Goal: Navigation & Orientation: Find specific page/section

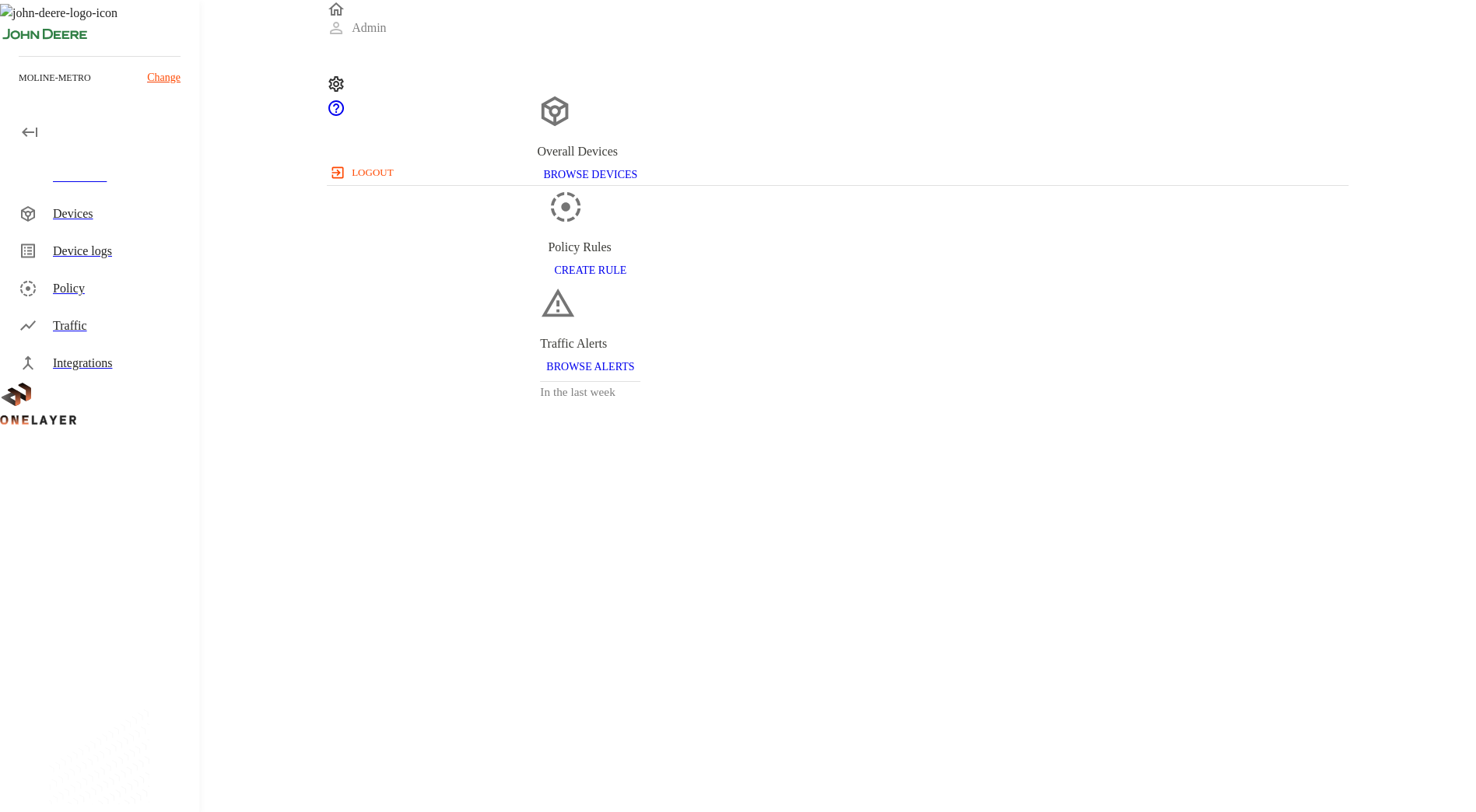
scroll to position [15, 0]
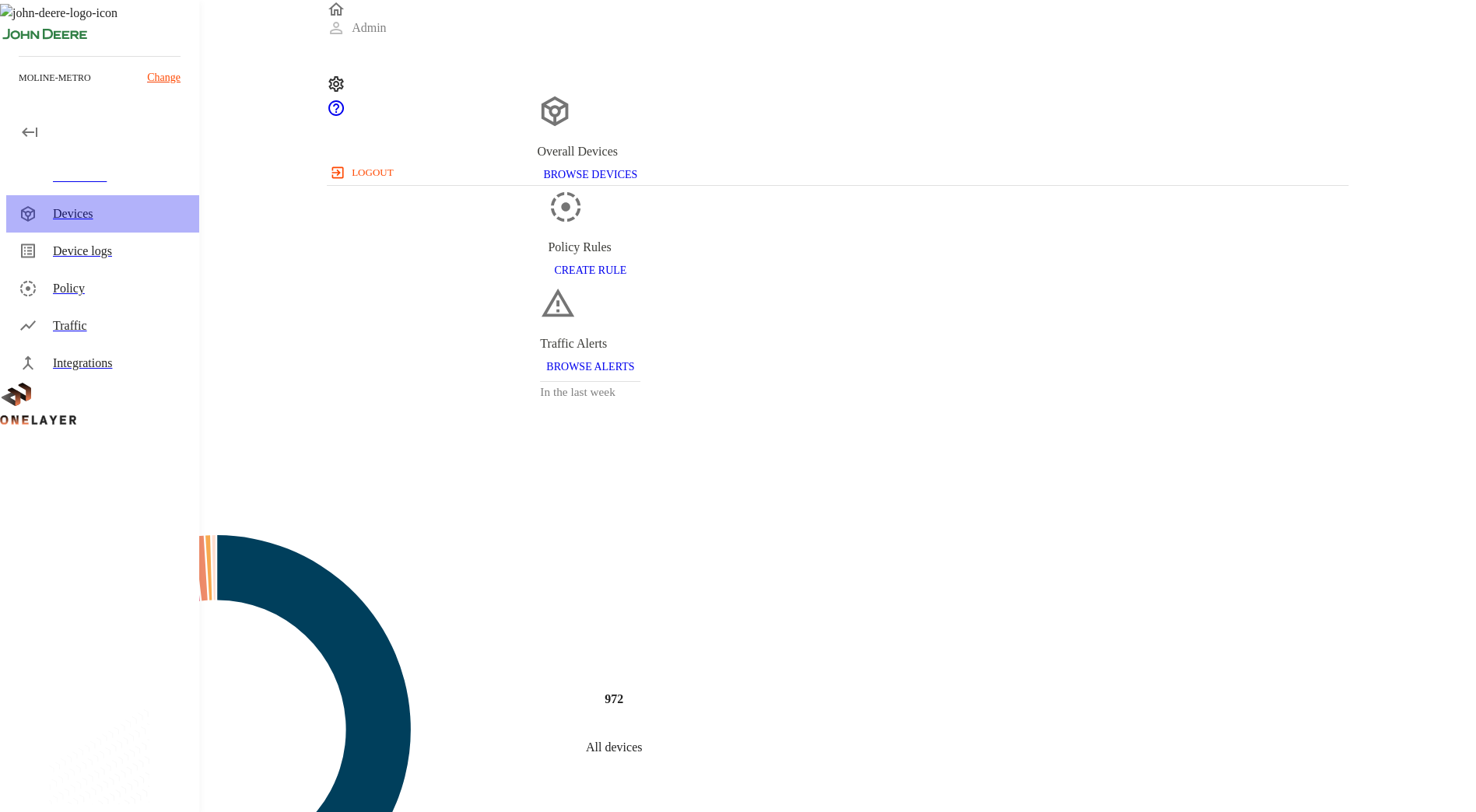
click at [112, 209] on div "Devices" at bounding box center [119, 214] width 134 height 19
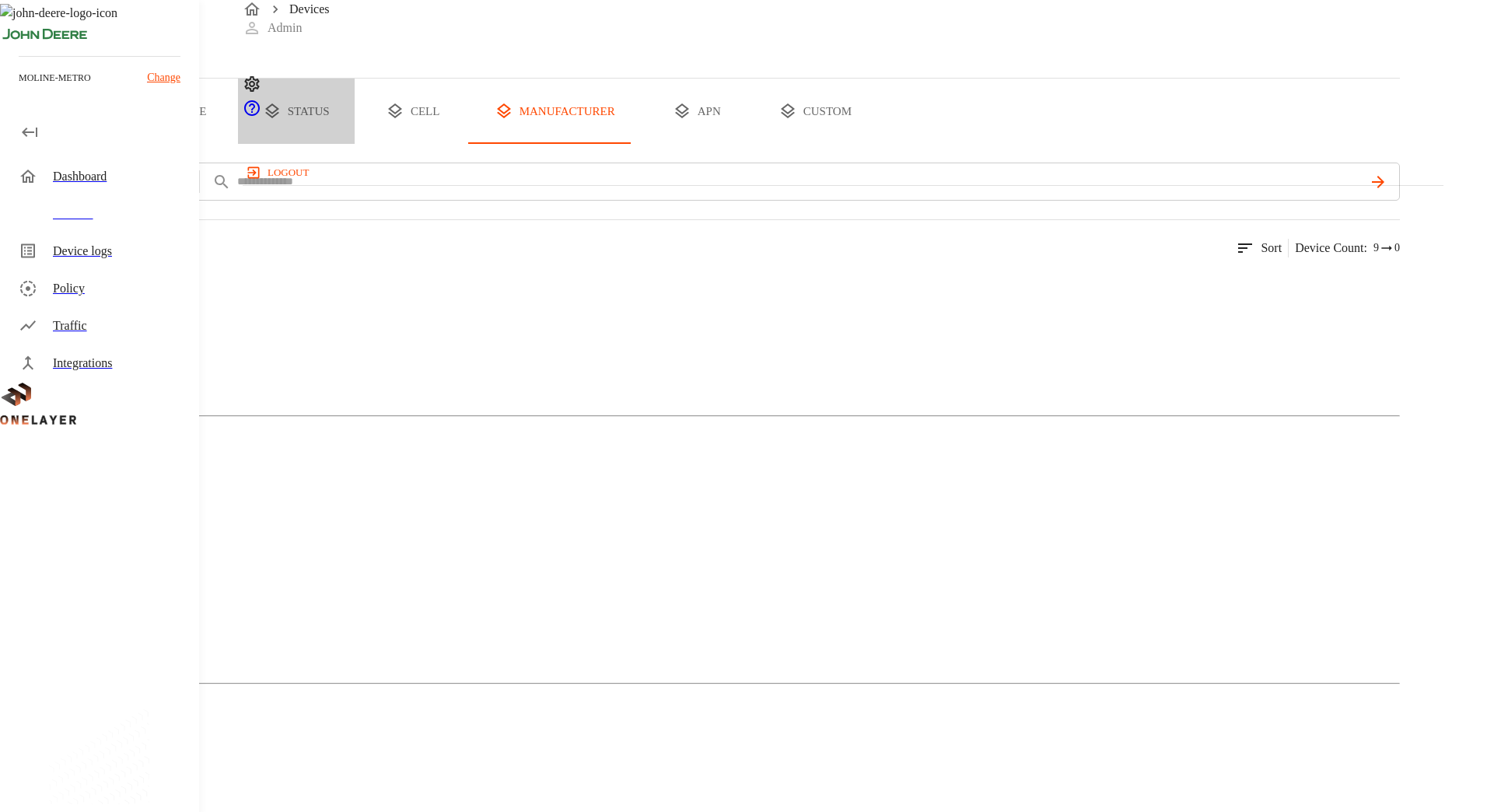
click at [354, 144] on button "status" at bounding box center [296, 111] width 117 height 65
click at [118, 325] on div "Traffic" at bounding box center [119, 325] width 134 height 19
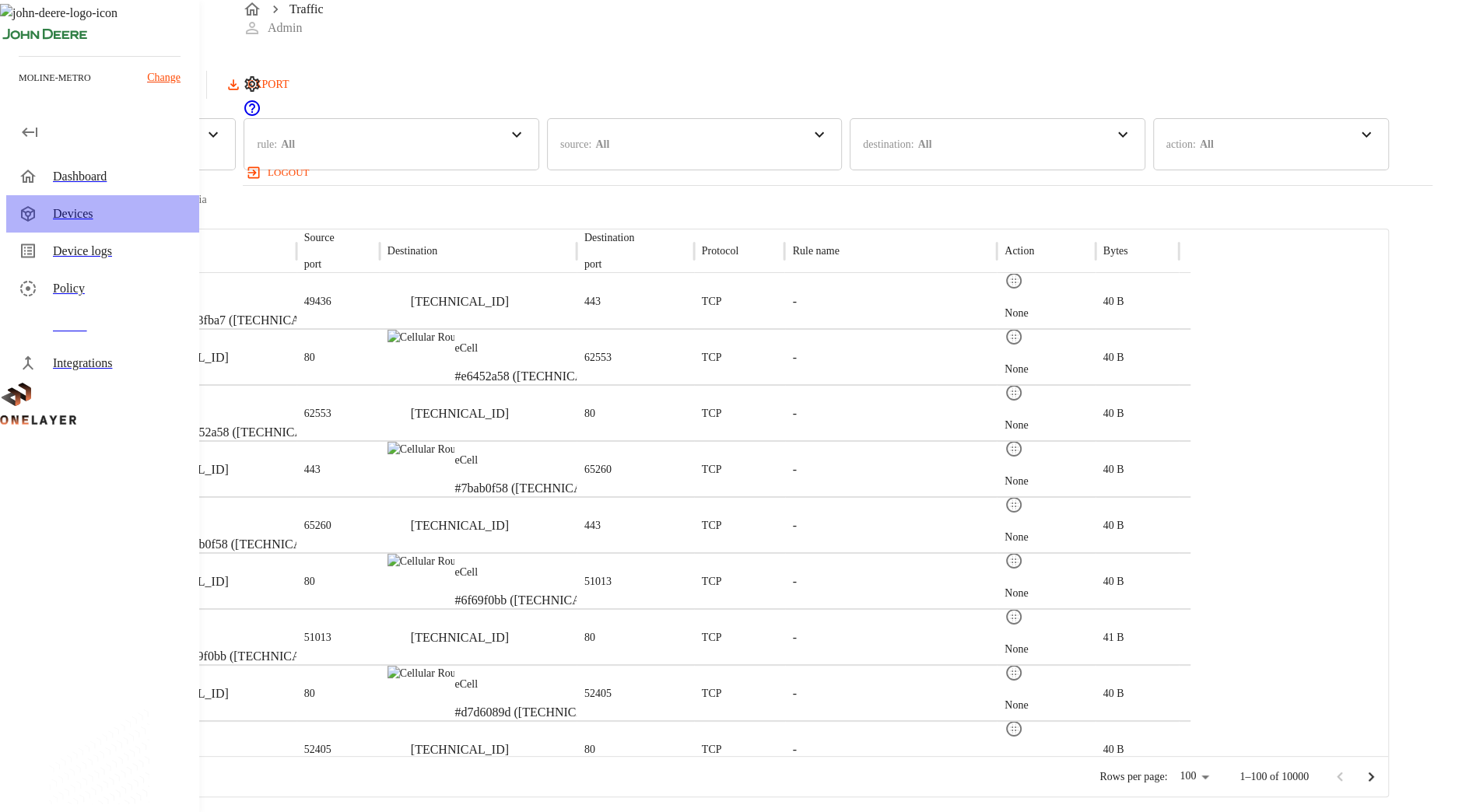
click at [76, 215] on div "Devices" at bounding box center [119, 214] width 134 height 19
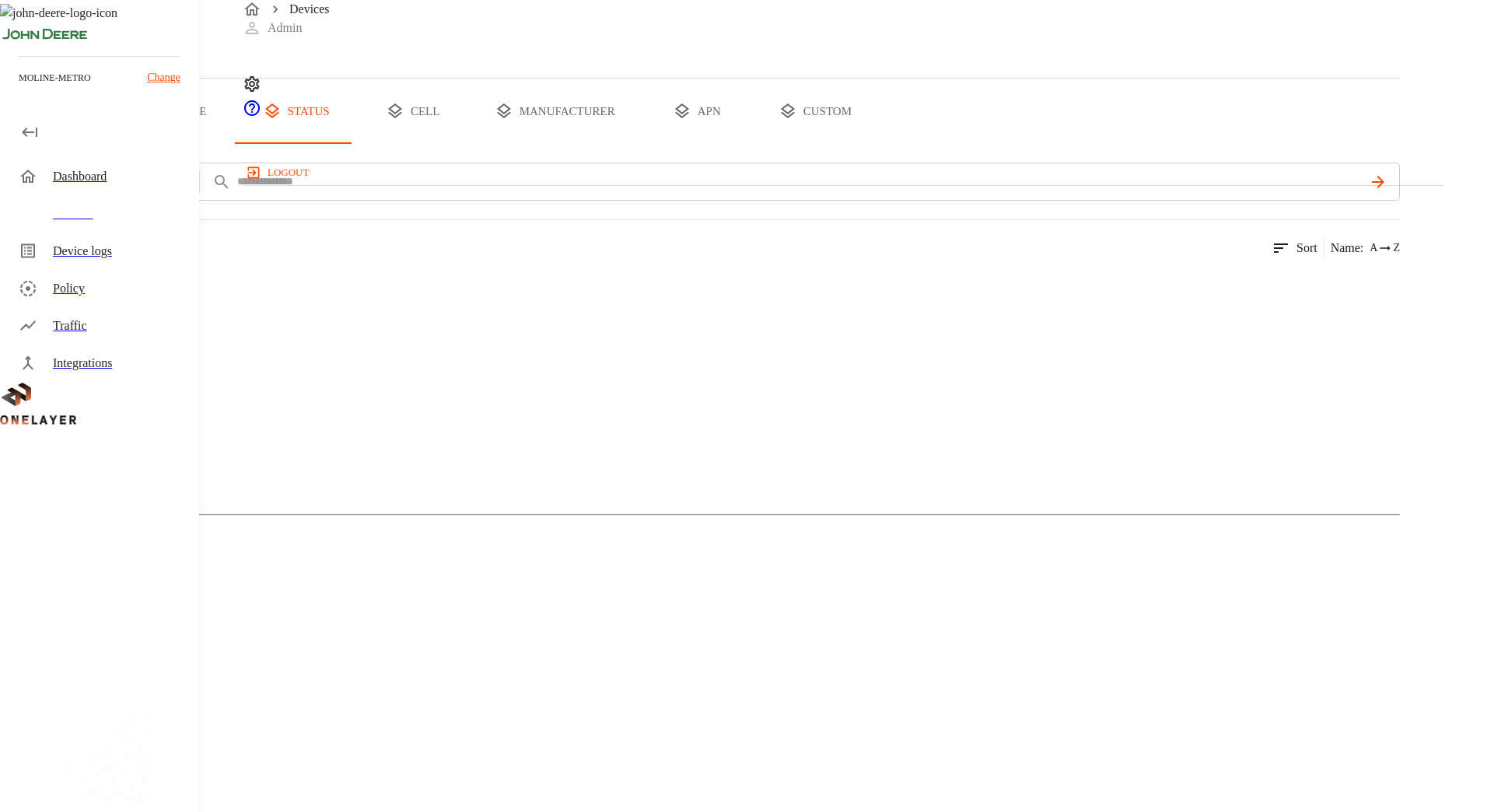
drag, startPoint x: 152, startPoint y: 187, endPoint x: 131, endPoint y: 194, distance: 22.1
click at [131, 194] on div "Dashboard" at bounding box center [103, 176] width 193 height 37
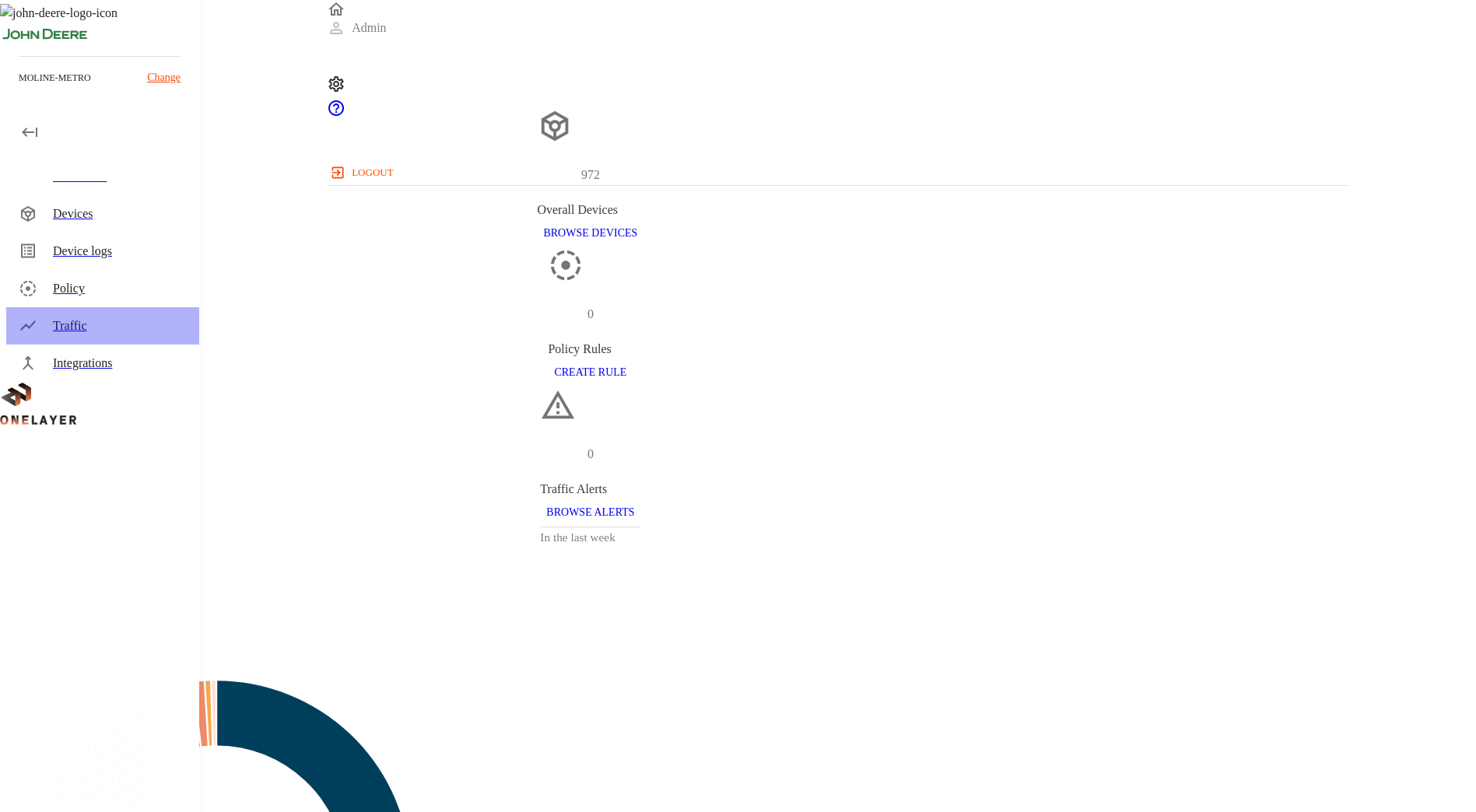
click at [113, 323] on div "Traffic" at bounding box center [119, 325] width 134 height 19
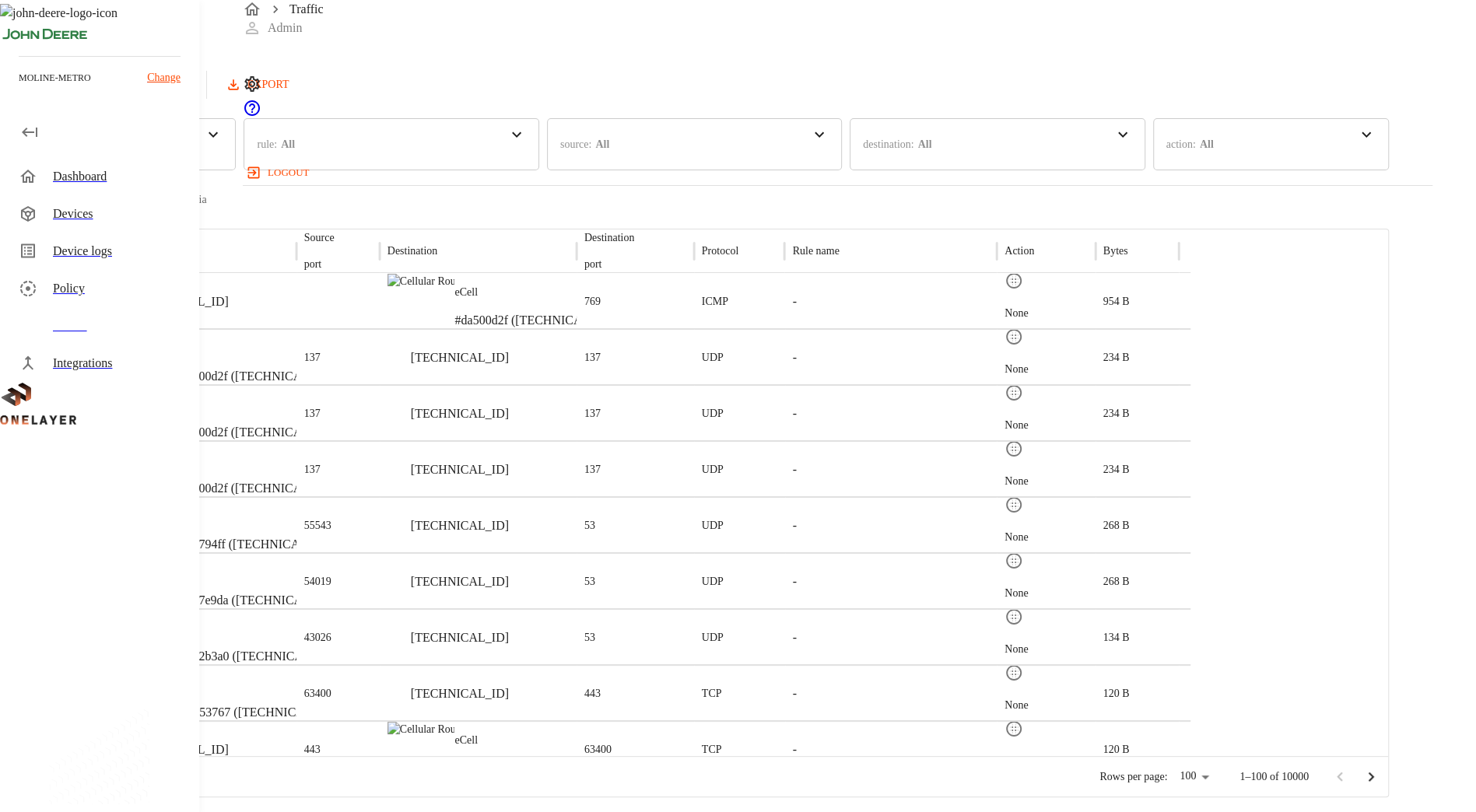
click at [337, 340] on p "eCell" at bounding box center [256, 348] width 163 height 16
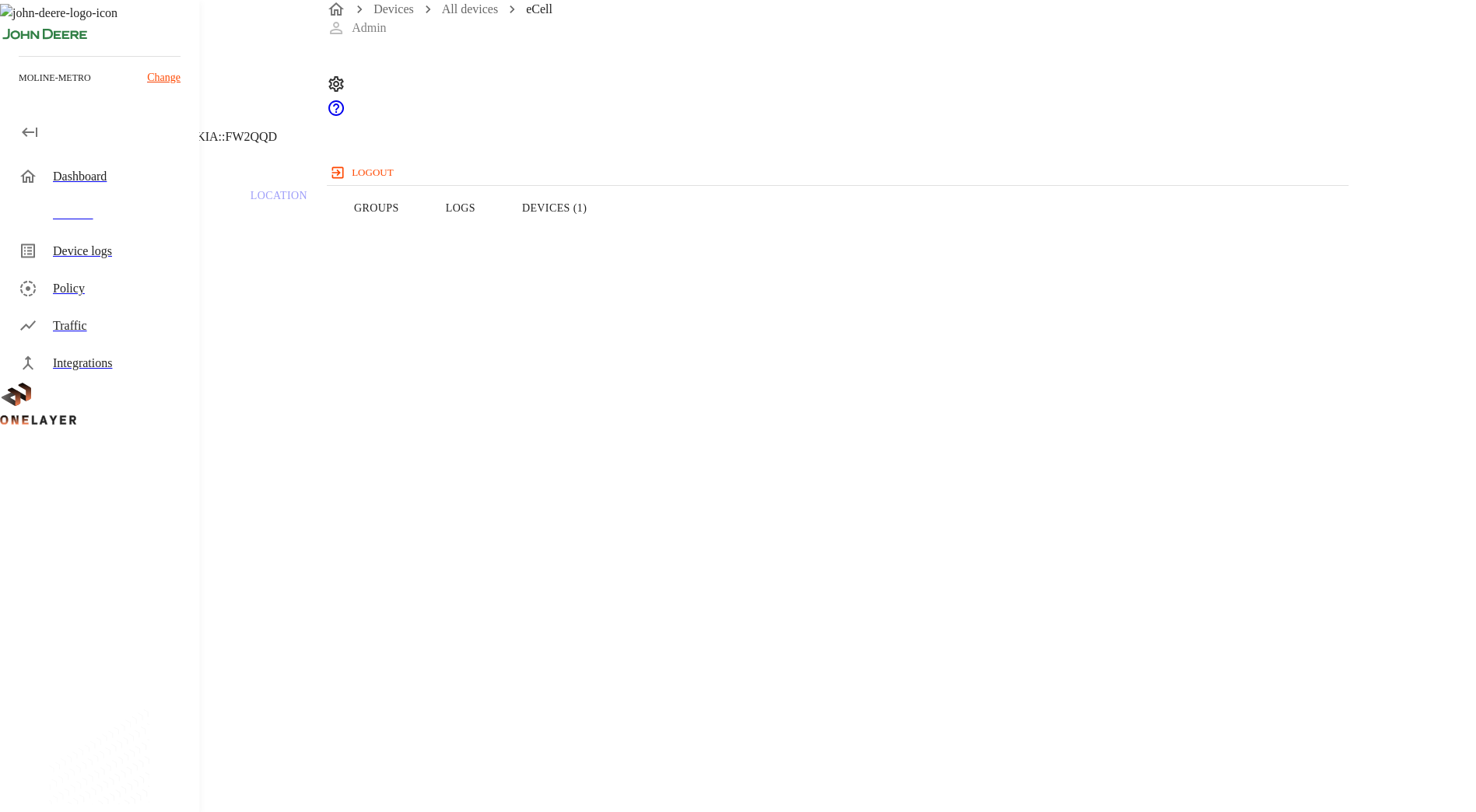
click at [610, 243] on button "Devices (1)" at bounding box center [553, 208] width 111 height 99
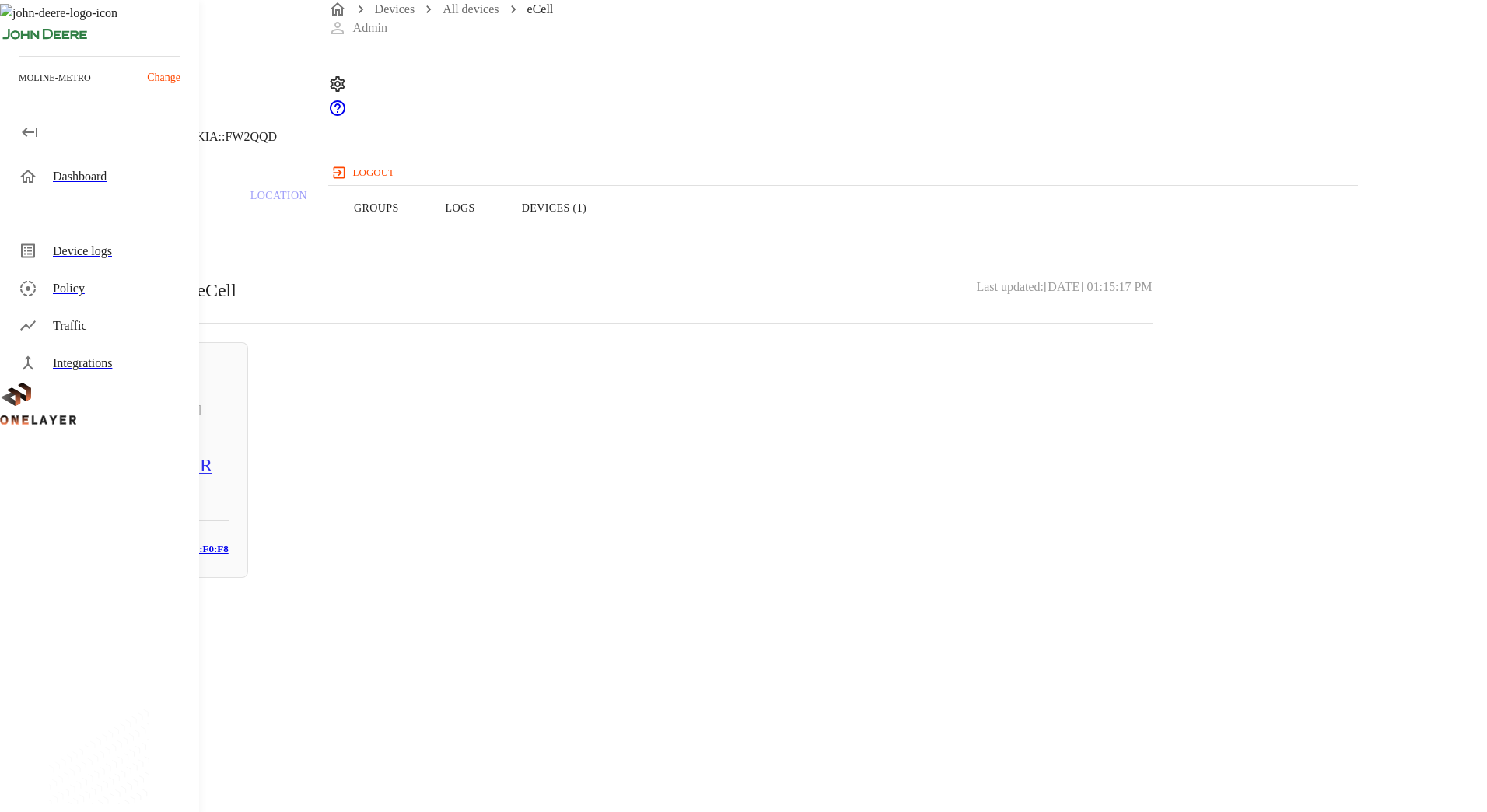
click at [107, 246] on button "Overview" at bounding box center [53, 208] width 107 height 99
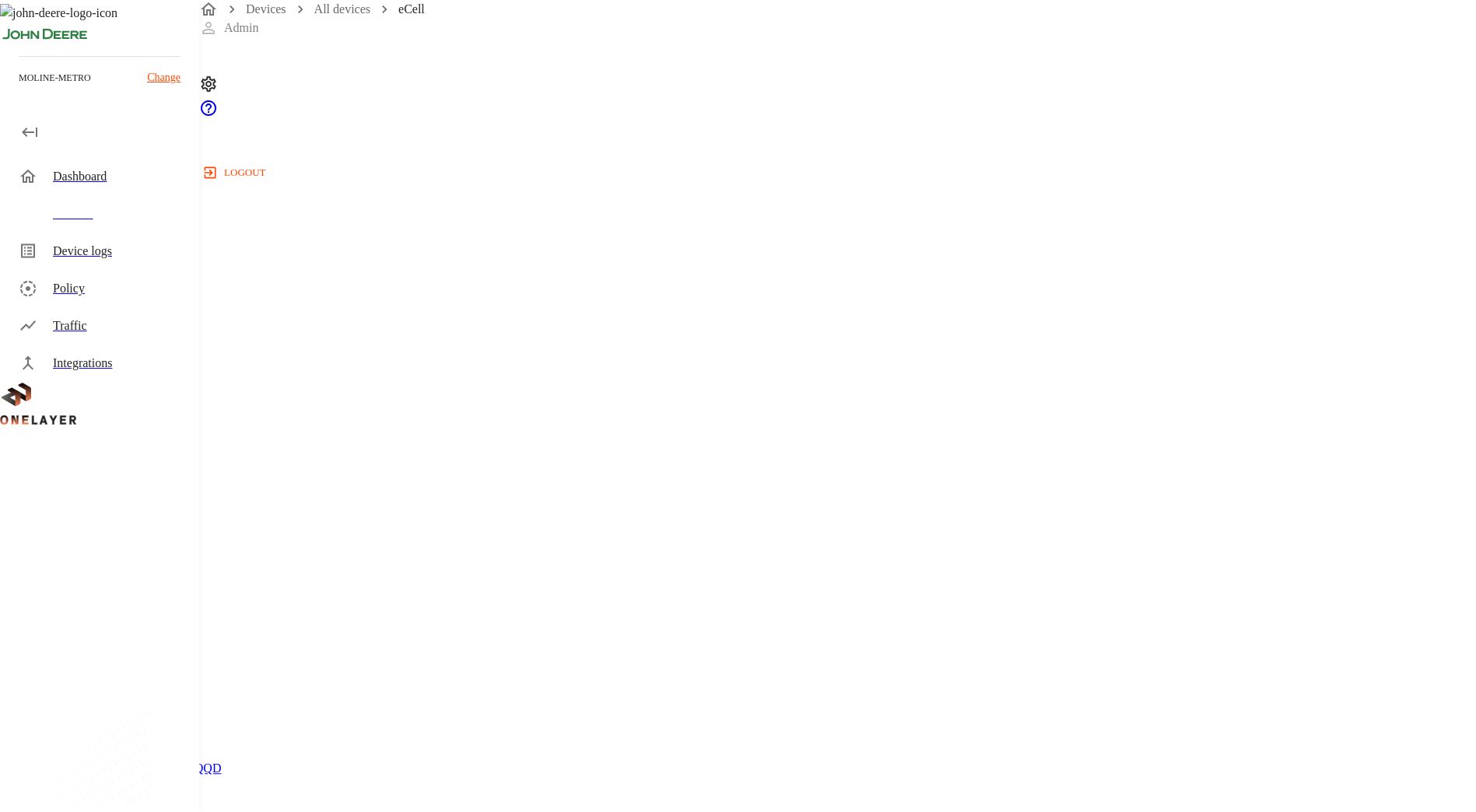
scroll to position [321, 0]
